Goal: Entertainment & Leisure: Browse casually

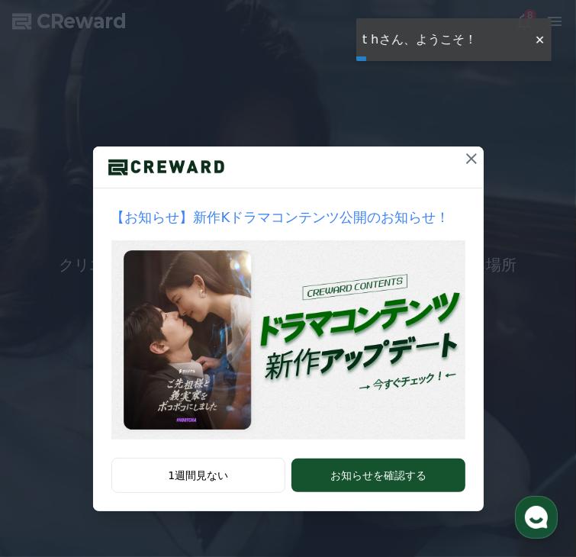
click at [467, 164] on icon at bounding box center [471, 158] width 11 height 11
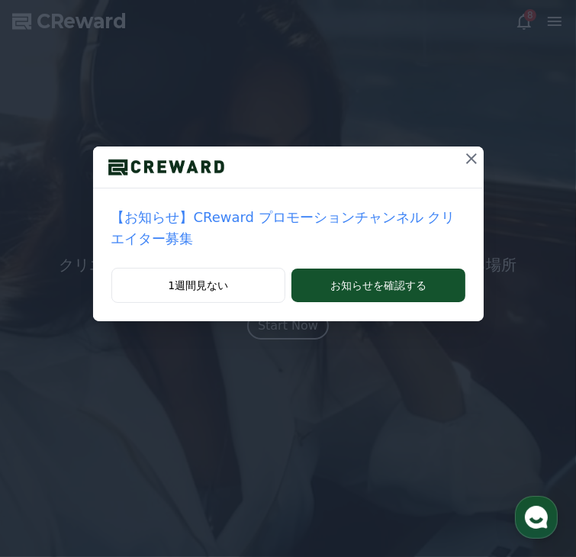
click at [466, 164] on icon at bounding box center [471, 158] width 11 height 11
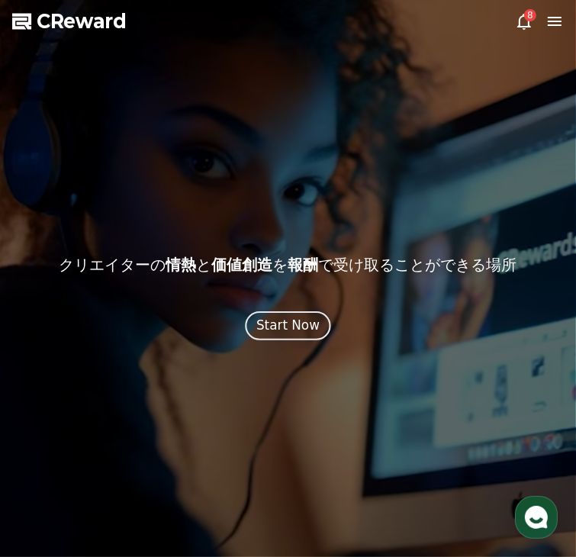
click at [299, 335] on div "Start Now" at bounding box center [288, 325] width 63 height 19
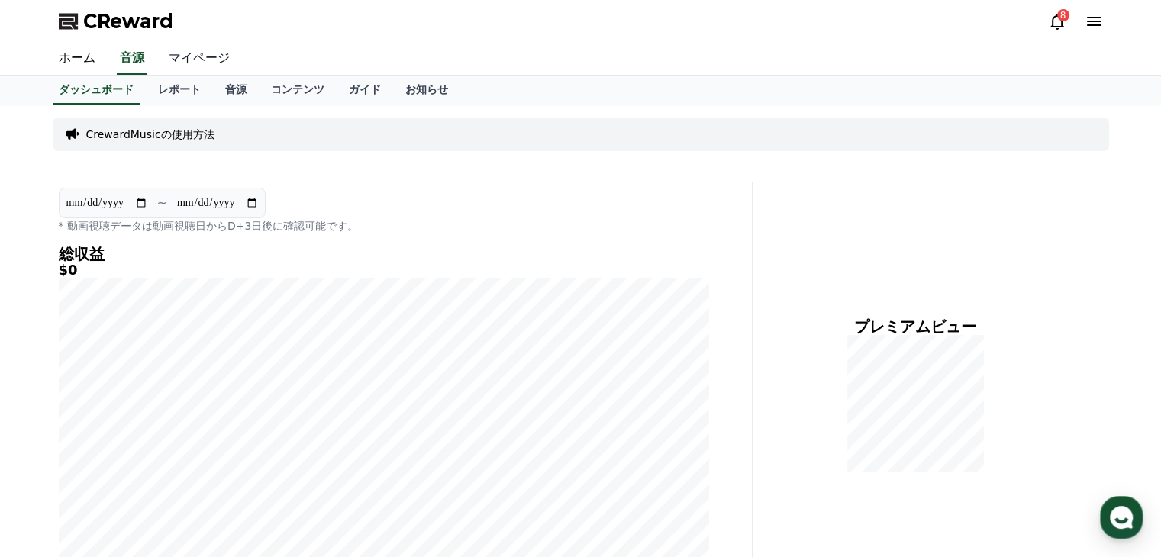
click at [187, 60] on link "マイページ" at bounding box center [200, 59] width 86 height 32
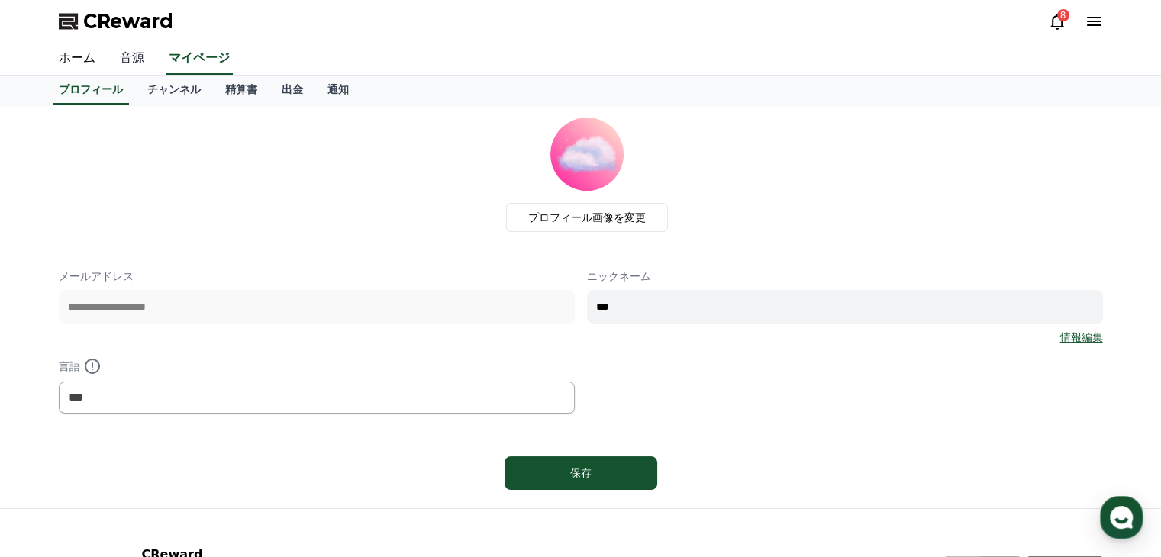
click at [128, 62] on link "音源" at bounding box center [132, 59] width 49 height 32
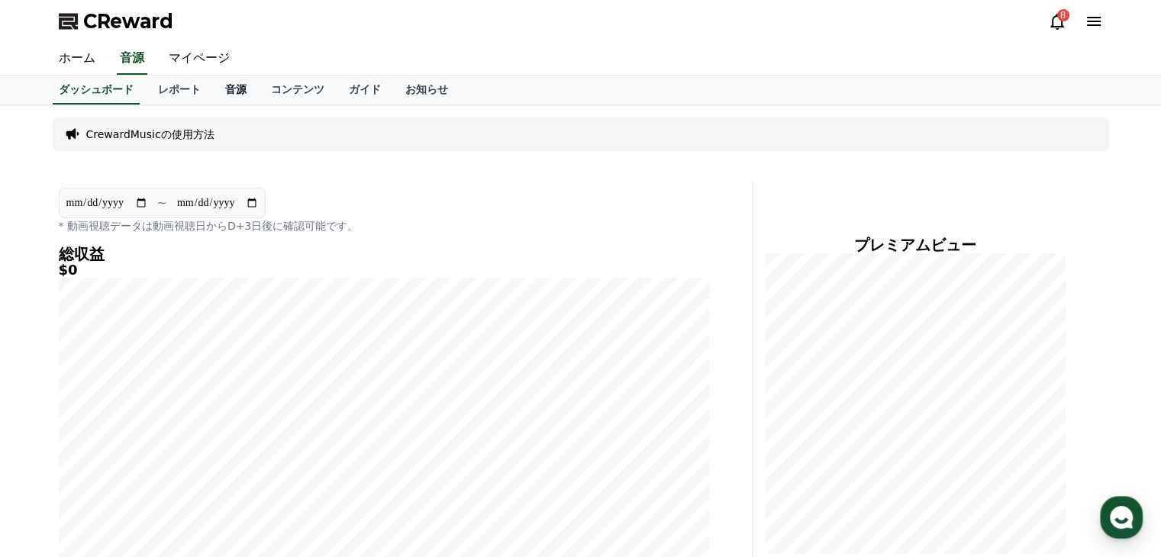
click at [213, 88] on link "音源" at bounding box center [236, 90] width 46 height 29
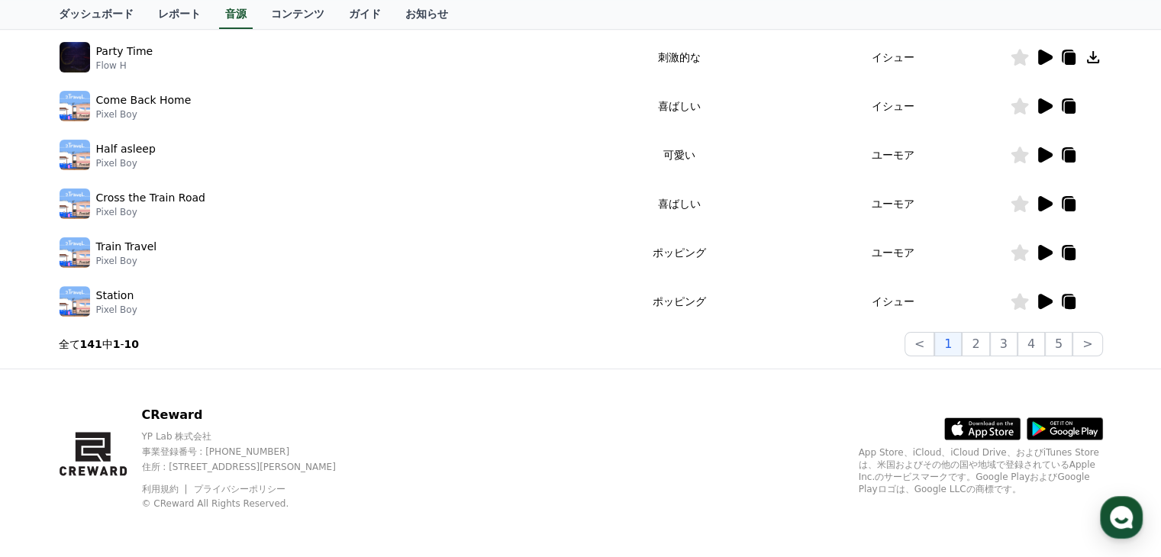
scroll to position [476, 0]
click at [576, 347] on button "3" at bounding box center [1003, 343] width 27 height 24
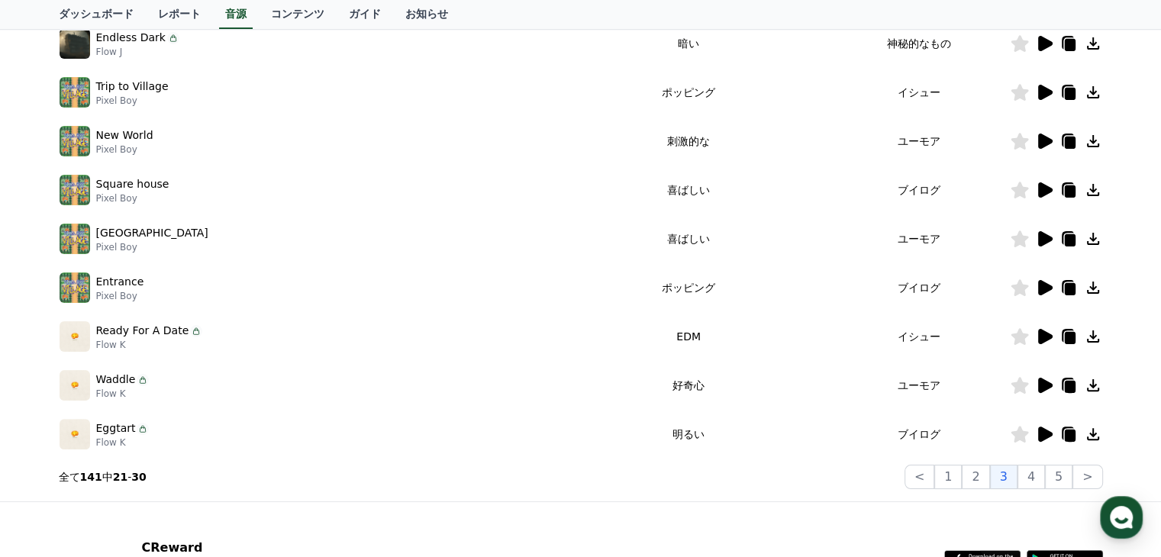
scroll to position [399, 0]
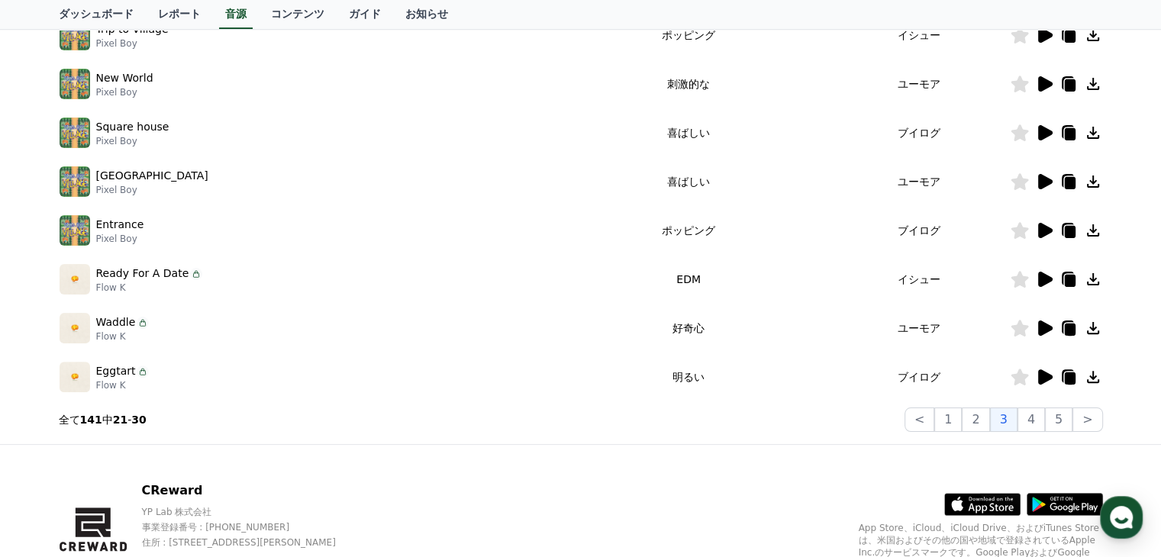
click at [576, 376] on icon at bounding box center [1045, 377] width 15 height 15
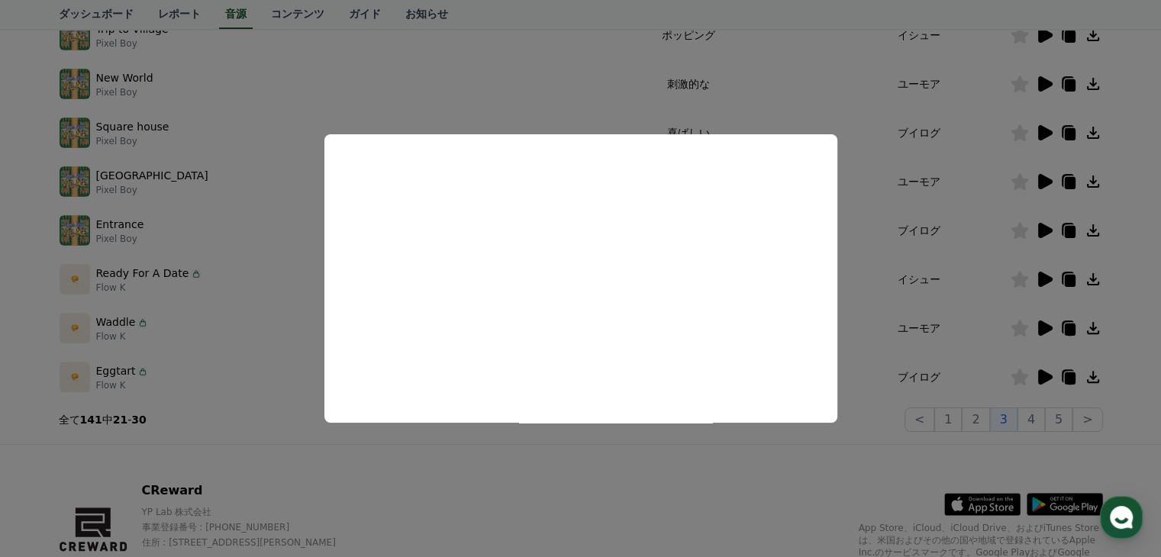
click at [576, 361] on button "close modal" at bounding box center [580, 278] width 1161 height 557
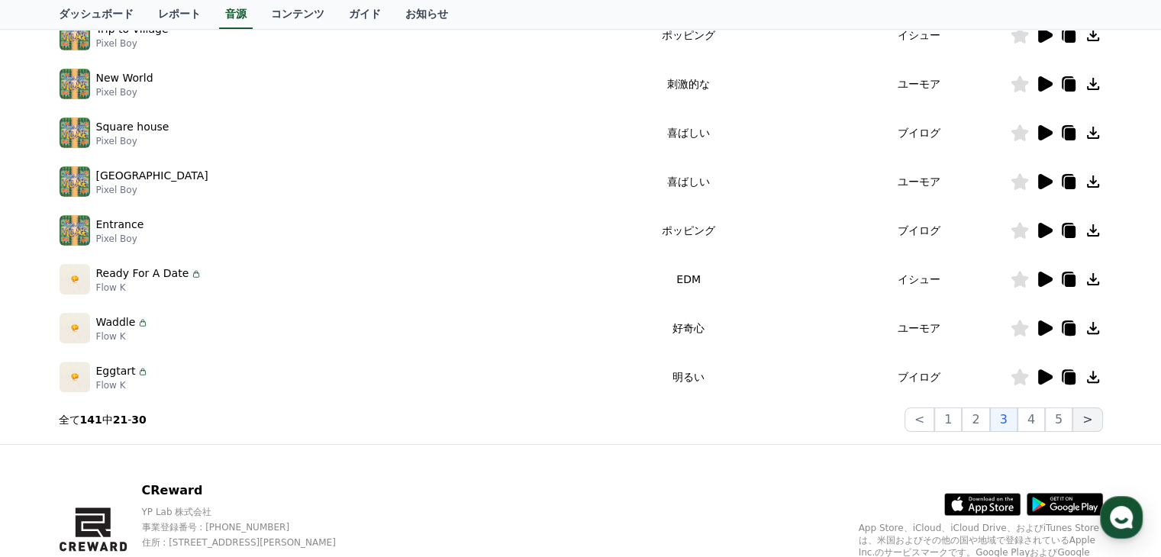
click at [576, 419] on button ">" at bounding box center [1088, 420] width 30 height 24
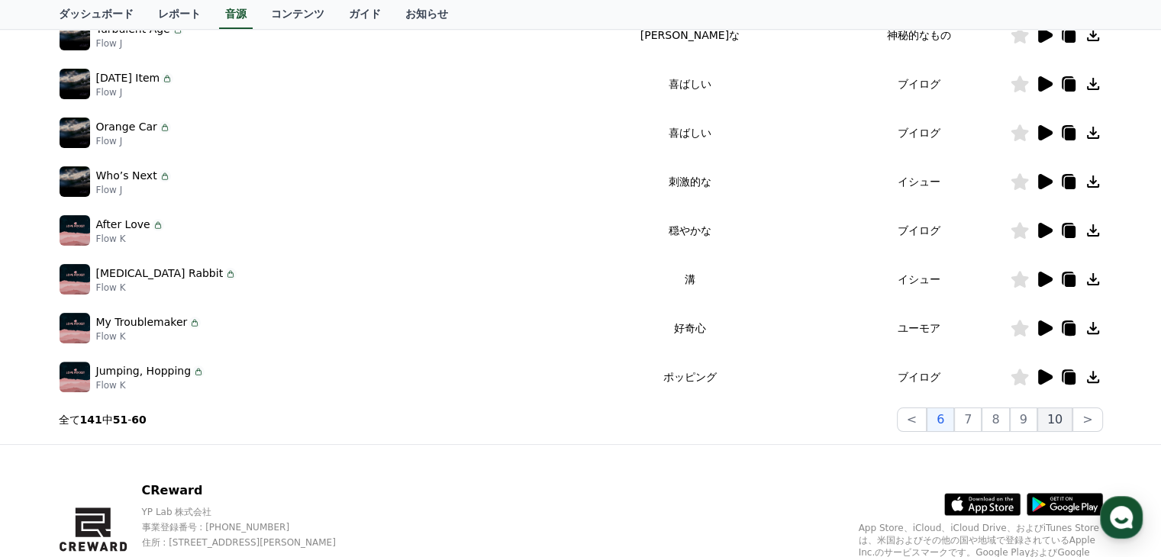
click at [576, 418] on button "10" at bounding box center [1055, 420] width 35 height 24
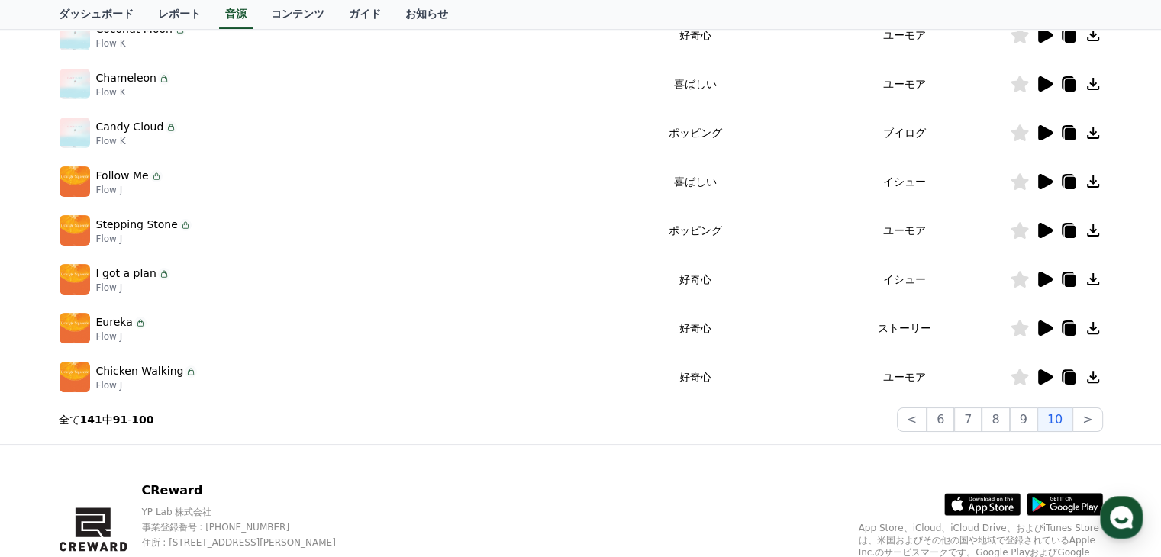
click at [576, 132] on icon at bounding box center [1045, 132] width 15 height 15
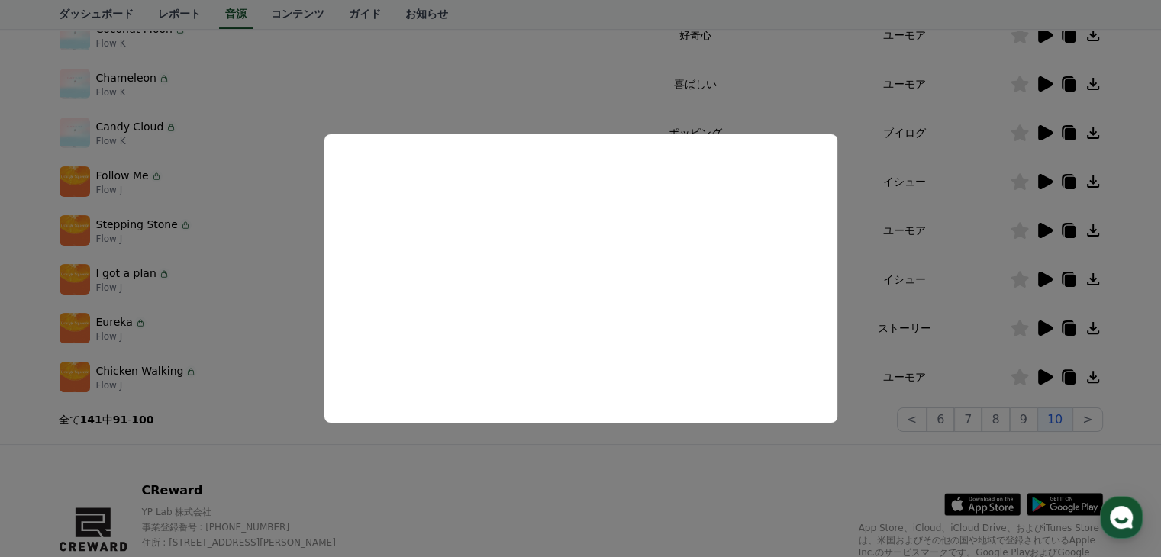
click at [576, 415] on button "close modal" at bounding box center [580, 278] width 1161 height 557
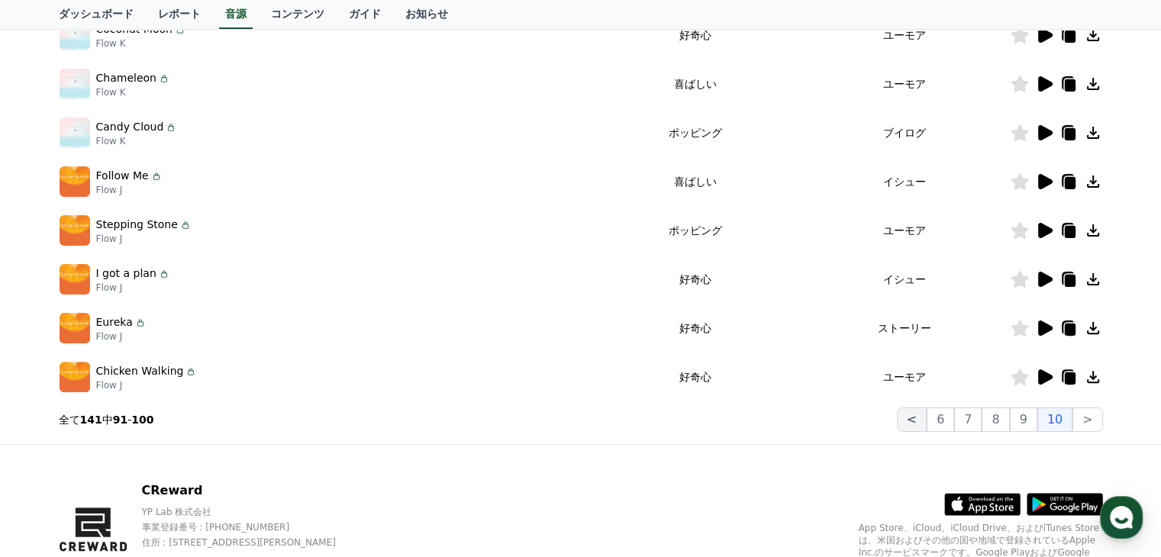
click at [576, 419] on button "<" at bounding box center [912, 420] width 30 height 24
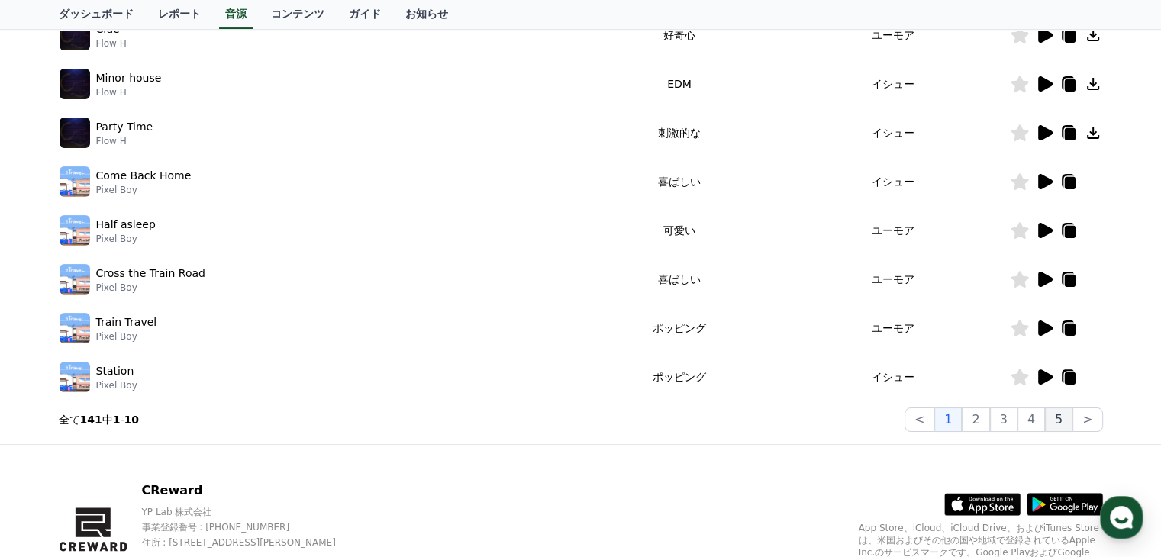
click at [576, 417] on button "5" at bounding box center [1058, 420] width 27 height 24
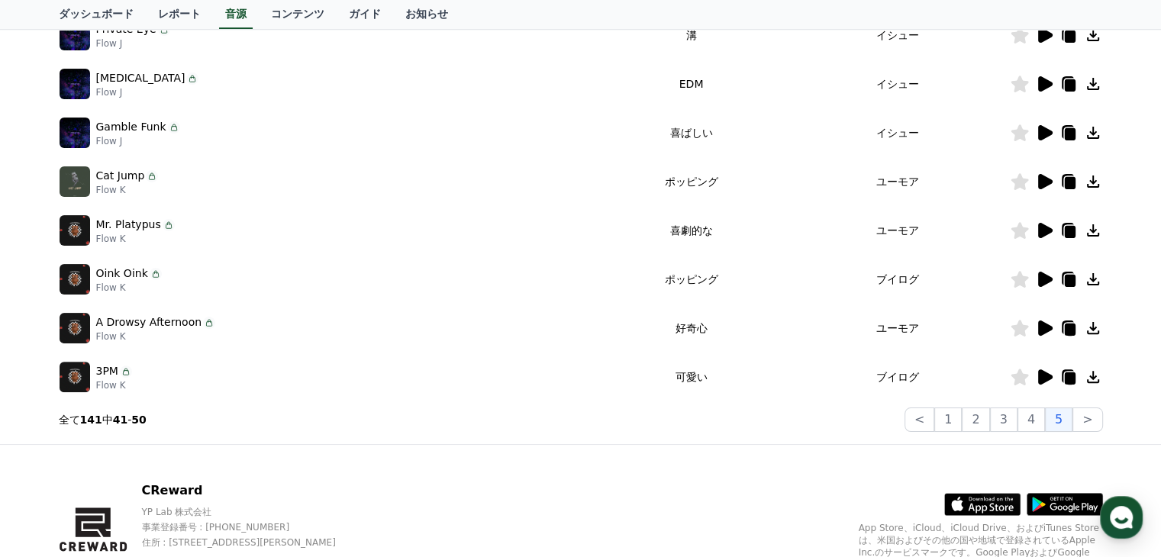
click at [576, 375] on icon at bounding box center [1045, 377] width 15 height 15
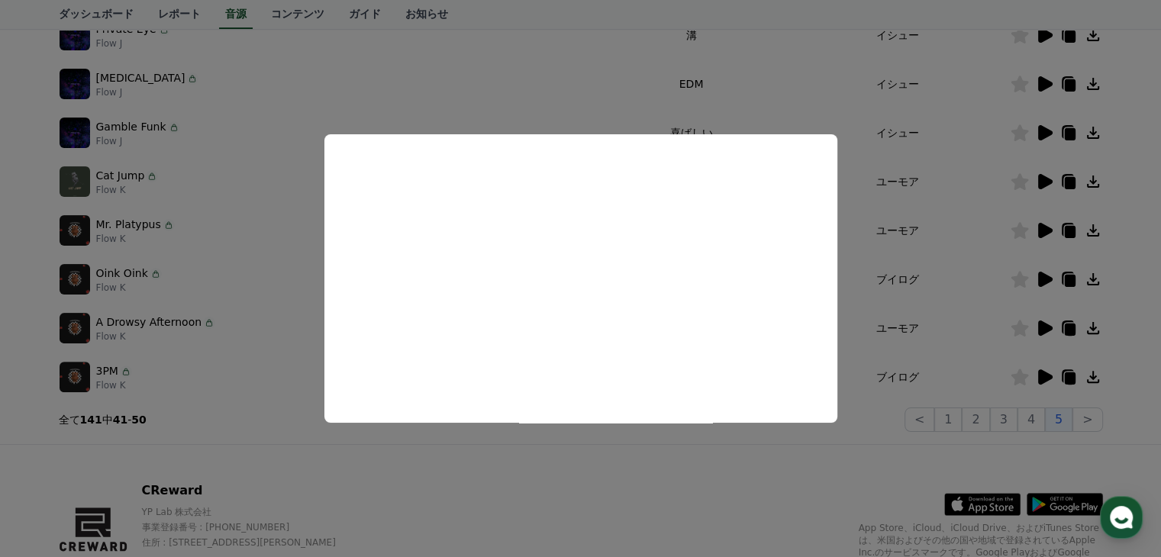
click at [576, 419] on button "close modal" at bounding box center [580, 278] width 1161 height 557
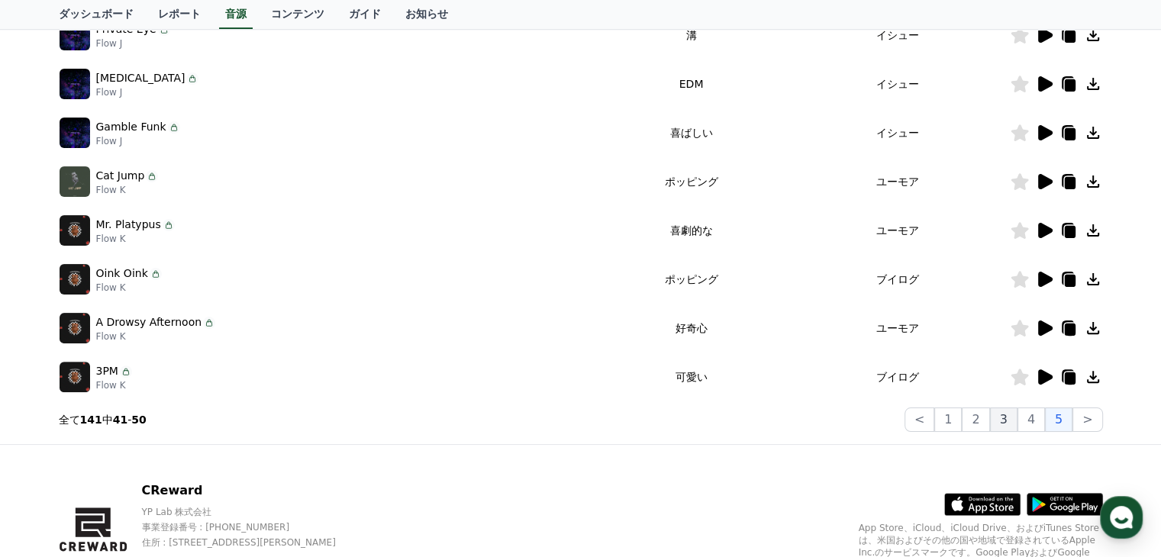
click at [576, 421] on button "3" at bounding box center [1003, 420] width 27 height 24
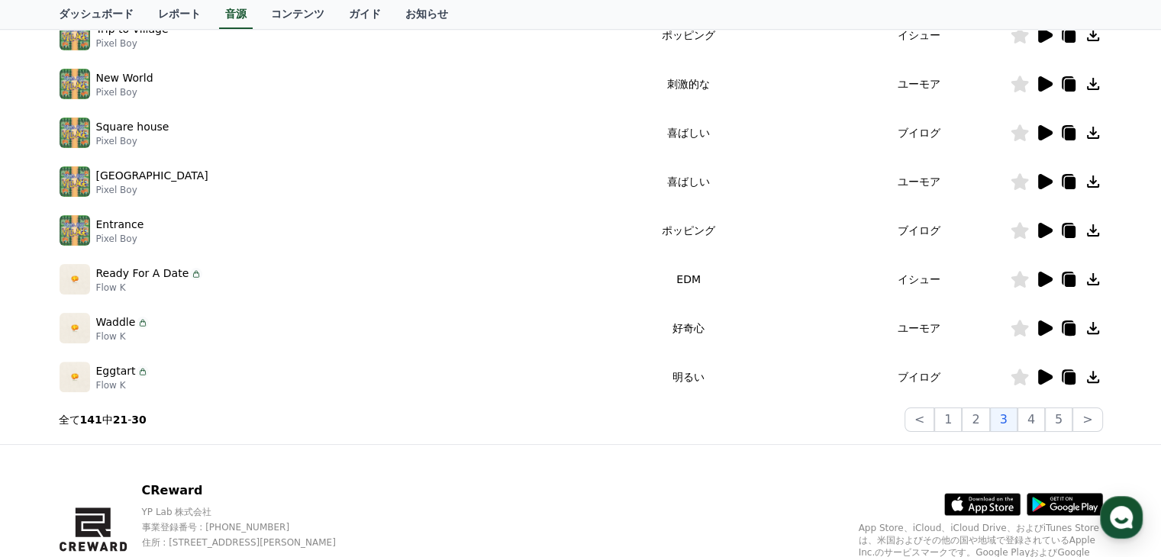
click at [576, 378] on icon at bounding box center [1045, 377] width 15 height 15
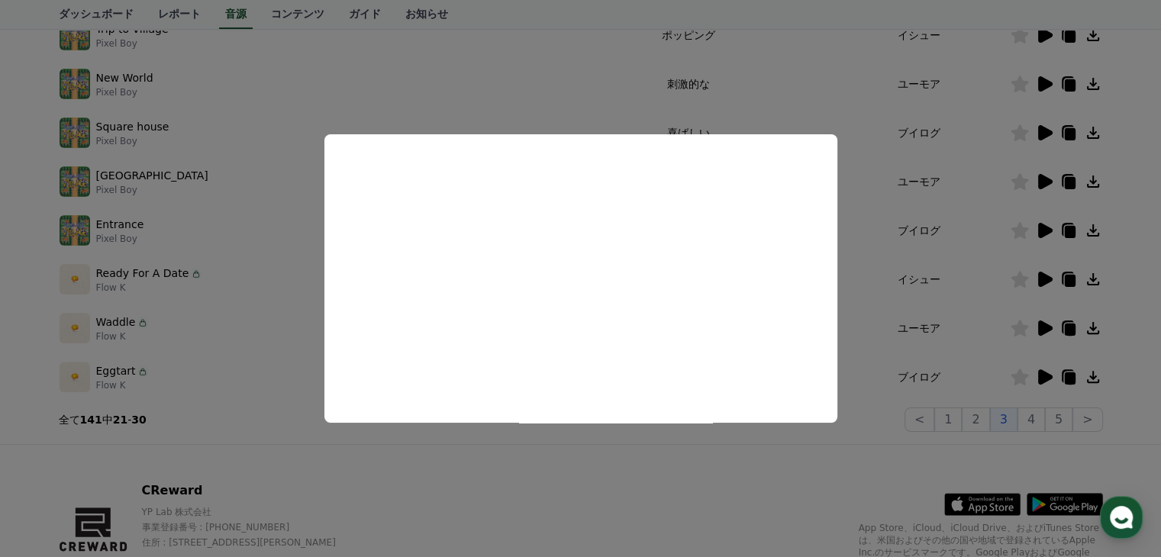
click at [576, 305] on button "close modal" at bounding box center [580, 278] width 1161 height 557
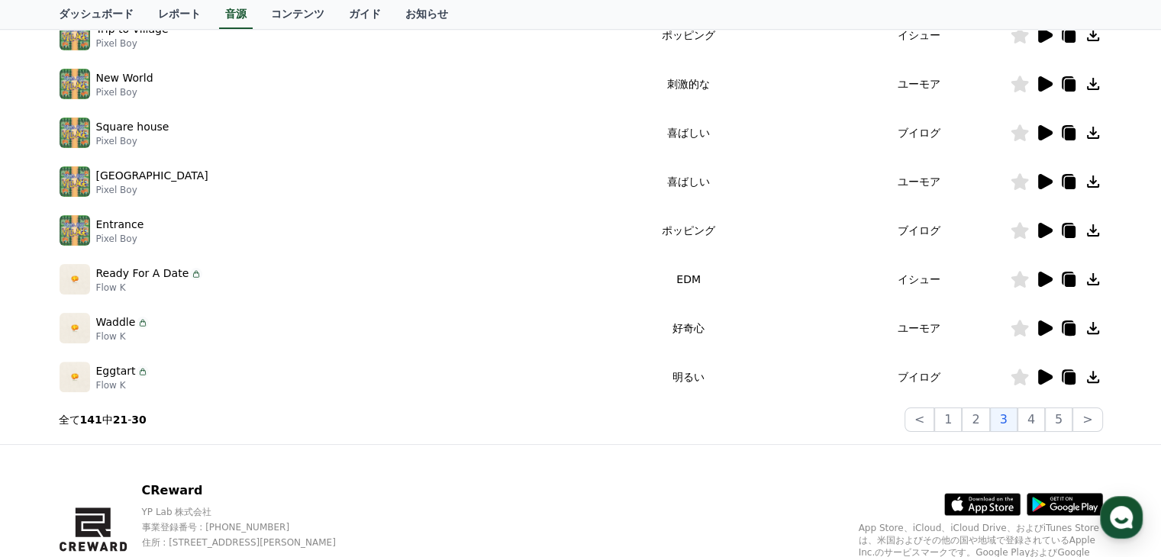
click at [576, 276] on icon at bounding box center [1045, 279] width 15 height 15
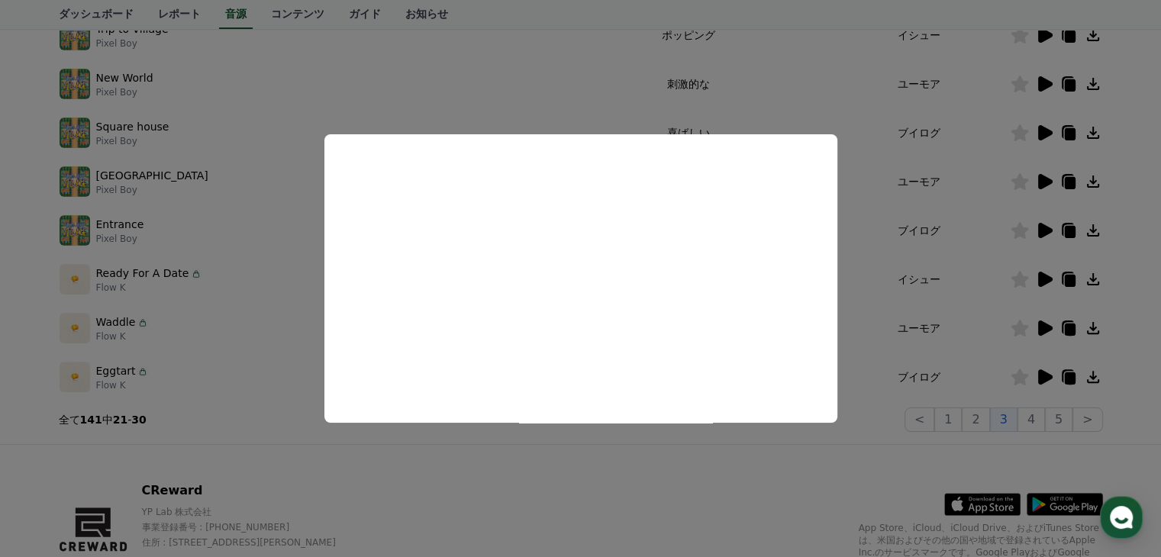
click at [576, 297] on button "close modal" at bounding box center [580, 278] width 1161 height 557
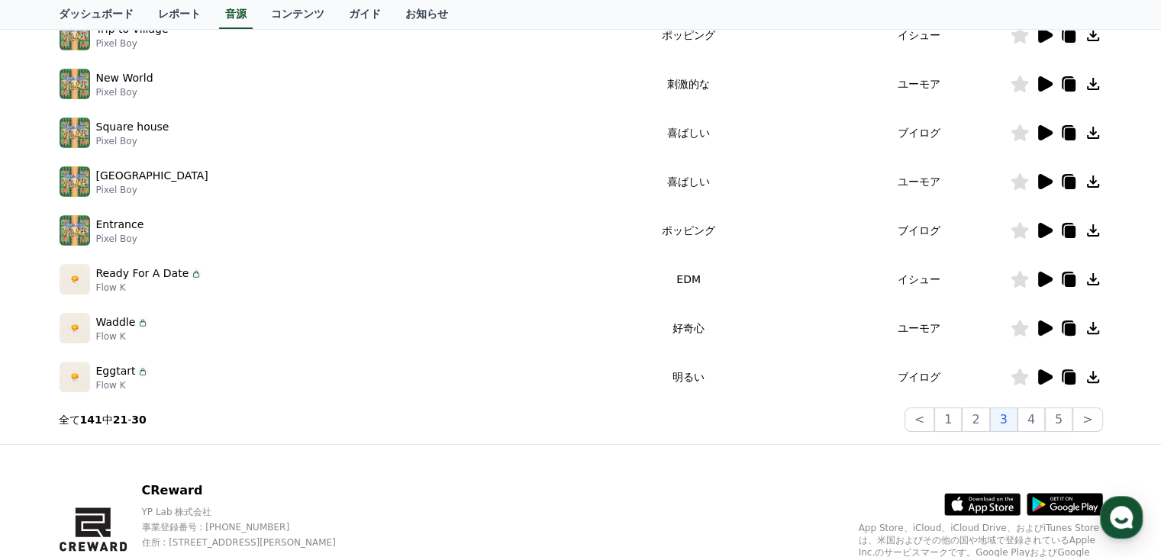
click at [576, 328] on icon at bounding box center [1045, 328] width 15 height 15
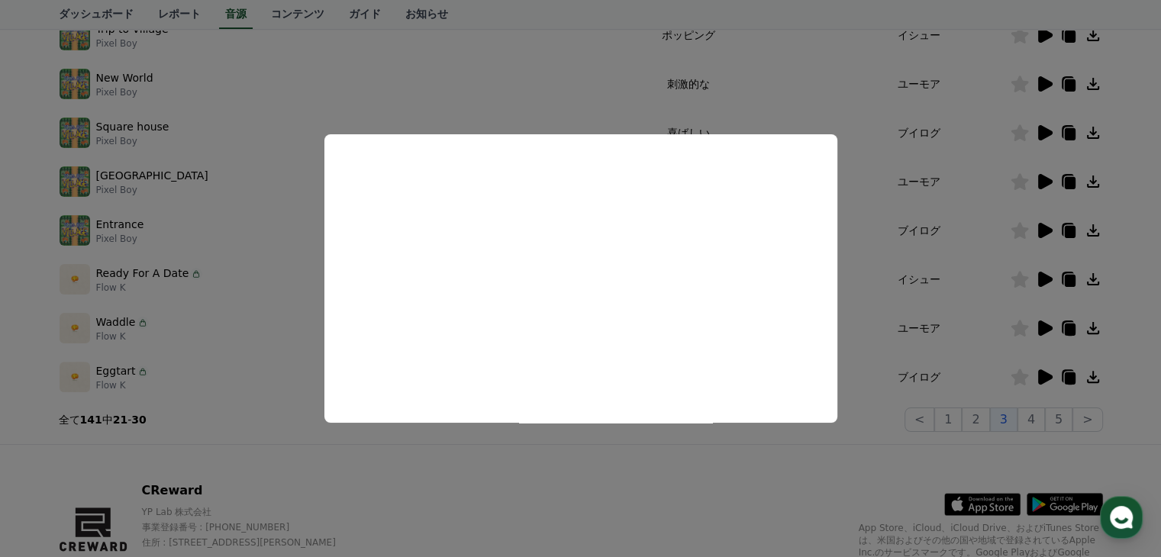
click at [576, 267] on button "close modal" at bounding box center [580, 278] width 1161 height 557
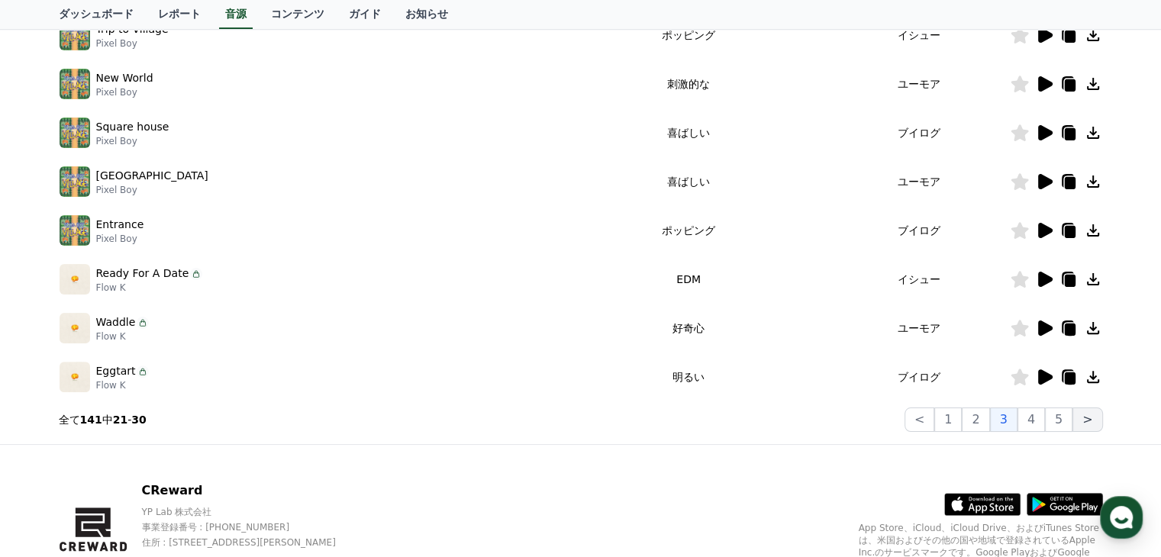
click at [576, 418] on button ">" at bounding box center [1088, 420] width 30 height 24
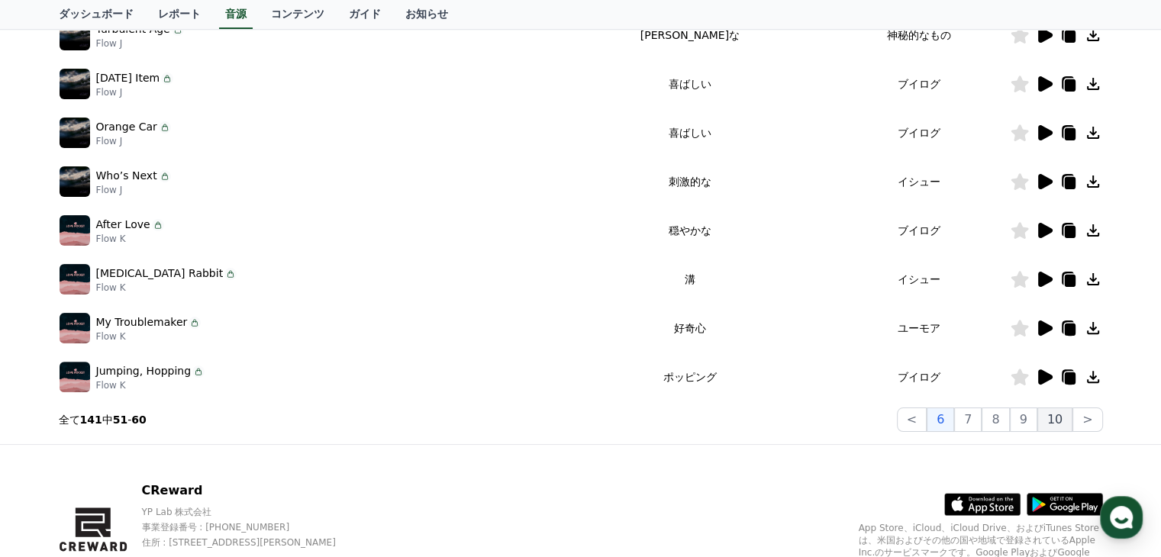
click at [576, 418] on button "10" at bounding box center [1055, 420] width 35 height 24
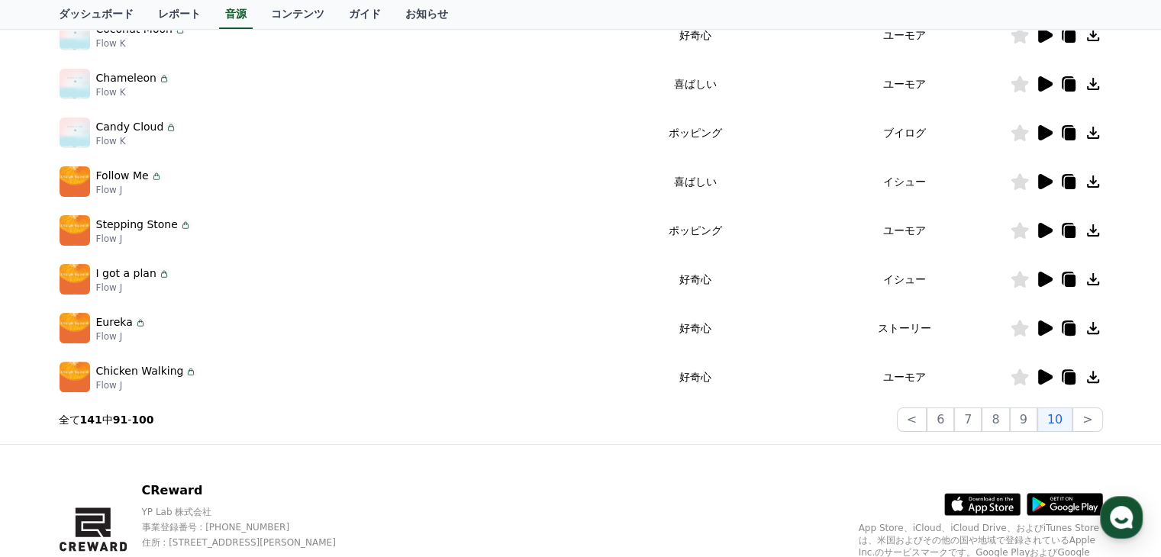
click at [576, 129] on icon at bounding box center [1045, 132] width 15 height 15
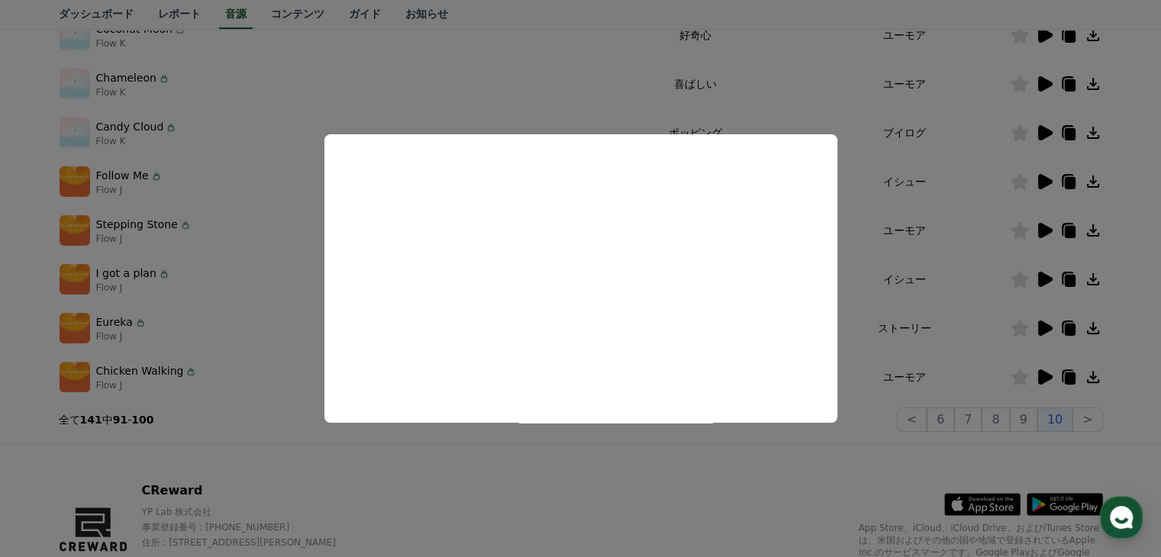
click at [576, 131] on button "close modal" at bounding box center [580, 278] width 1161 height 557
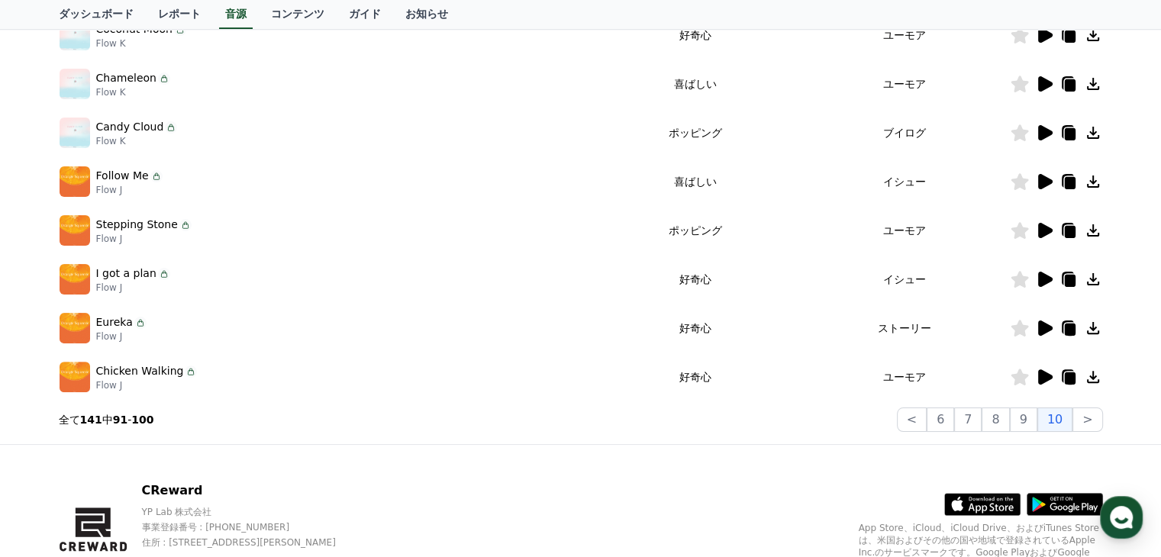
click at [576, 131] on icon at bounding box center [1093, 133] width 12 height 12
